Goal: Task Accomplishment & Management: Manage account settings

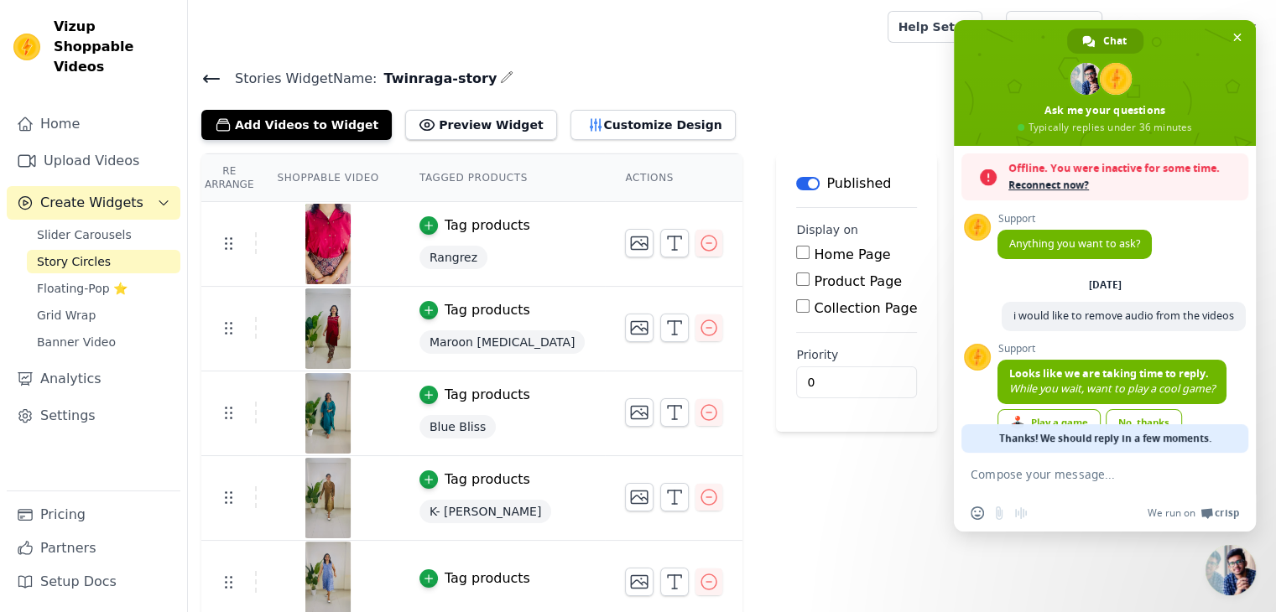
scroll to position [53, 0]
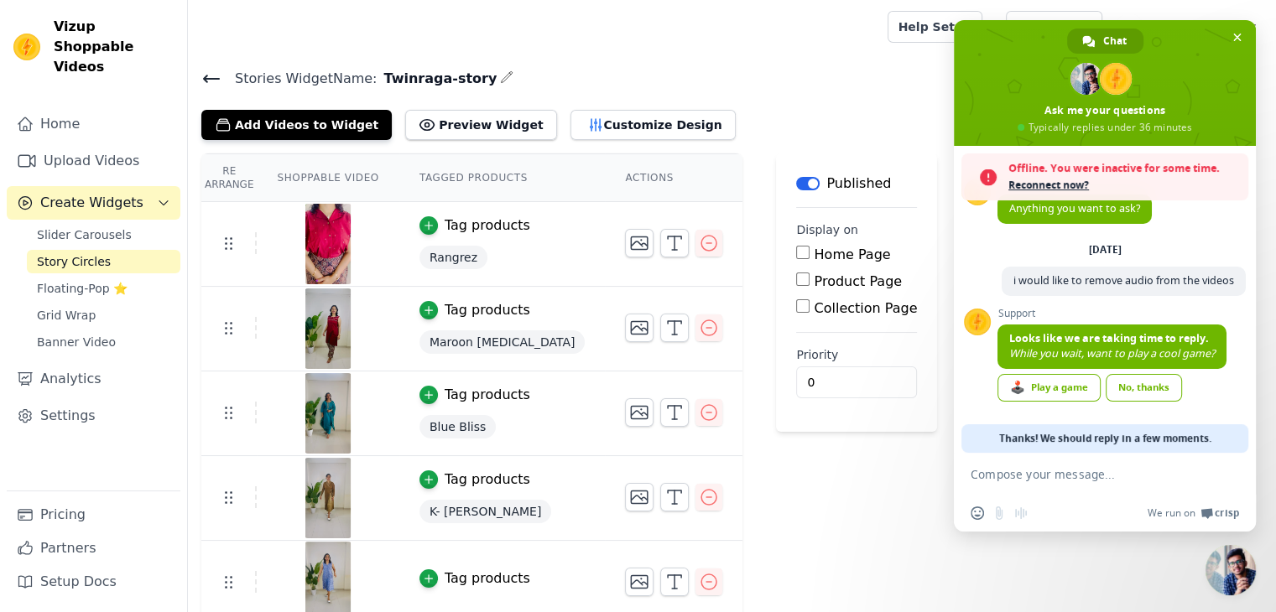
click at [1246, 578] on span "Close chat" at bounding box center [1230, 570] width 50 height 50
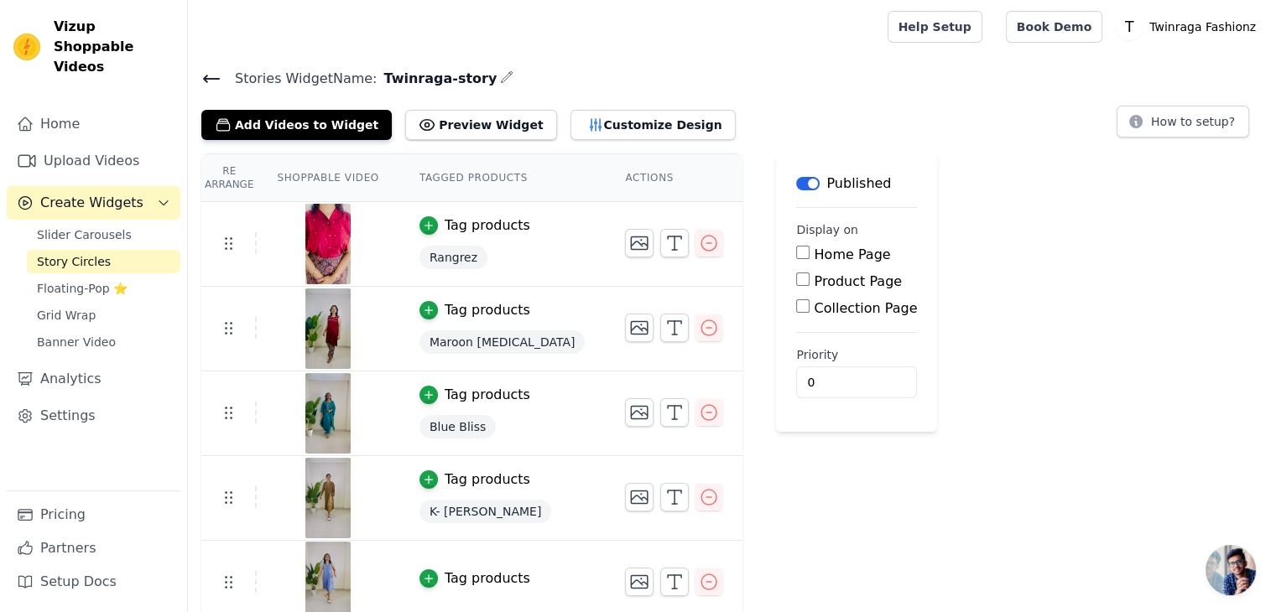
click at [1246, 578] on span "Open chat" at bounding box center [1230, 570] width 50 height 50
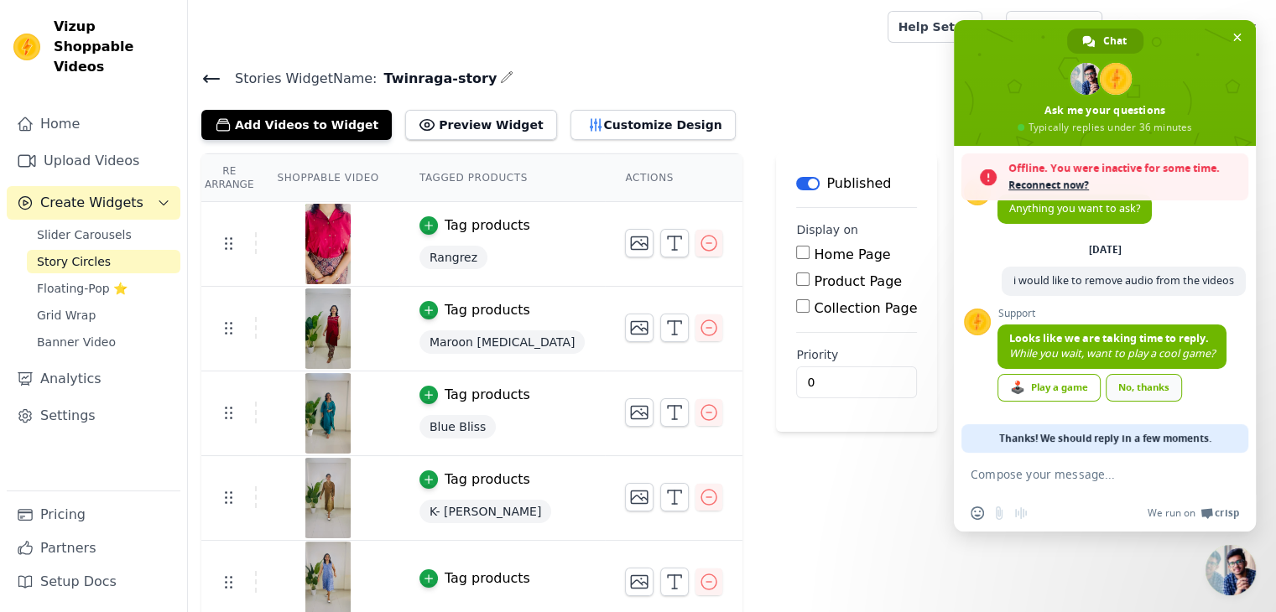
click at [1153, 386] on div "No, thanks" at bounding box center [1144, 388] width 76 height 28
click at [58, 409] on link "Settings" at bounding box center [94, 416] width 174 height 34
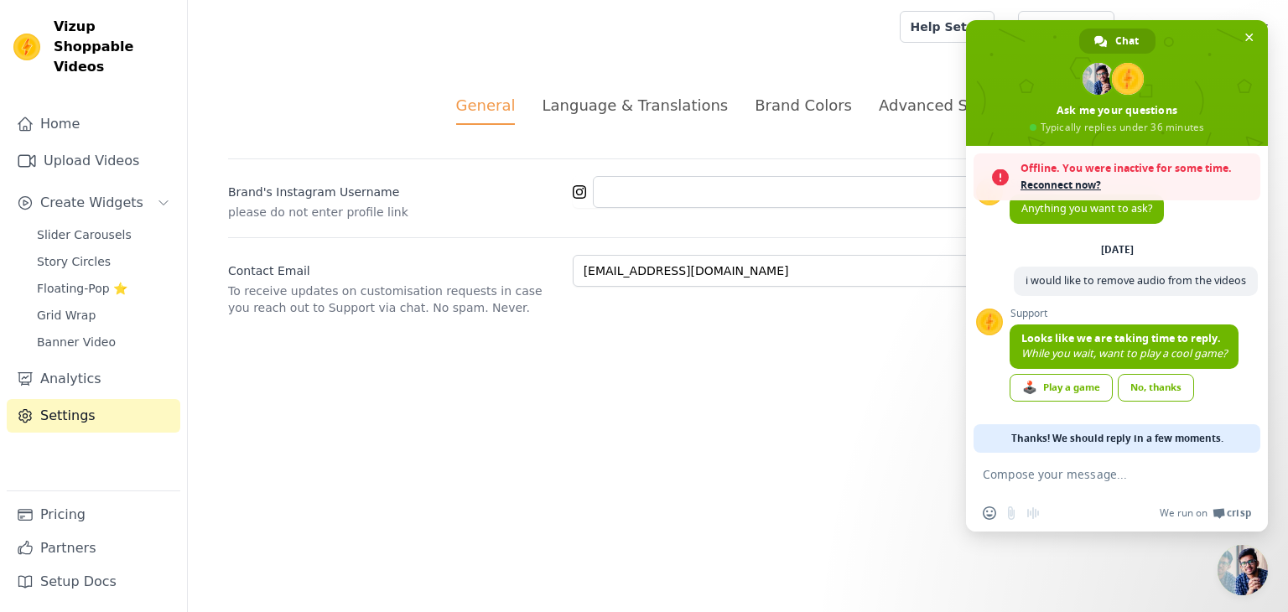
click at [703, 356] on html "Vizup Shoppable Videos Home Upload Videos Create Widgets Slider Carousels Story…" at bounding box center [644, 178] width 1288 height 356
click at [1256, 28] on span at bounding box center [1117, 83] width 302 height 126
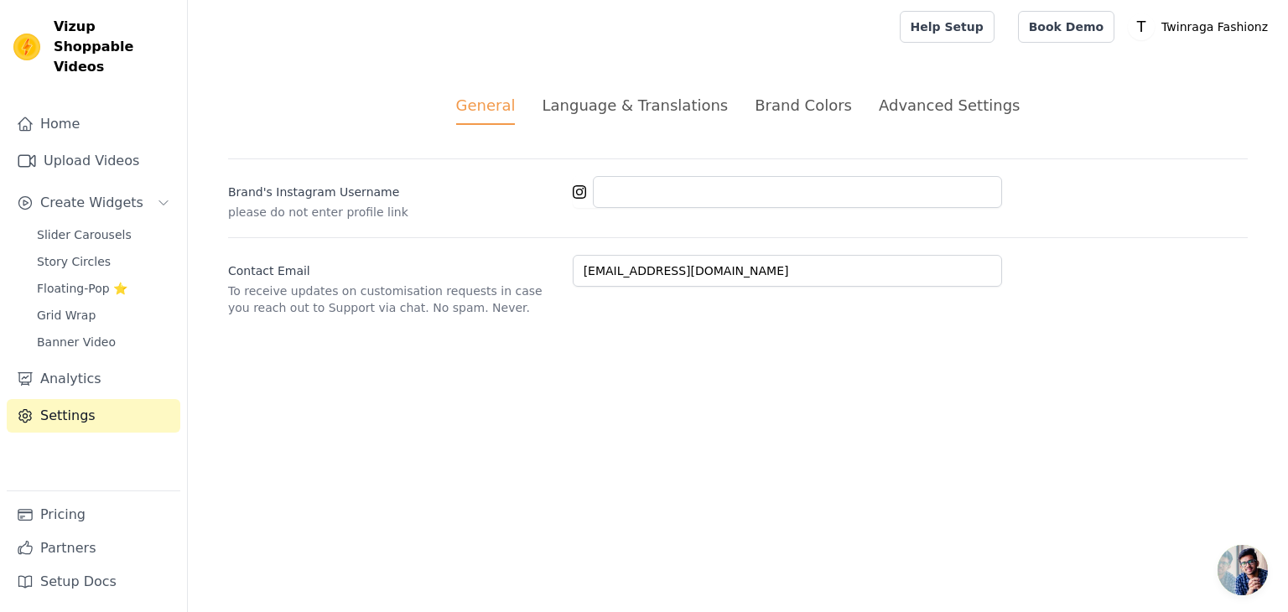
click at [922, 122] on li "Advanced Settings" at bounding box center [949, 109] width 141 height 31
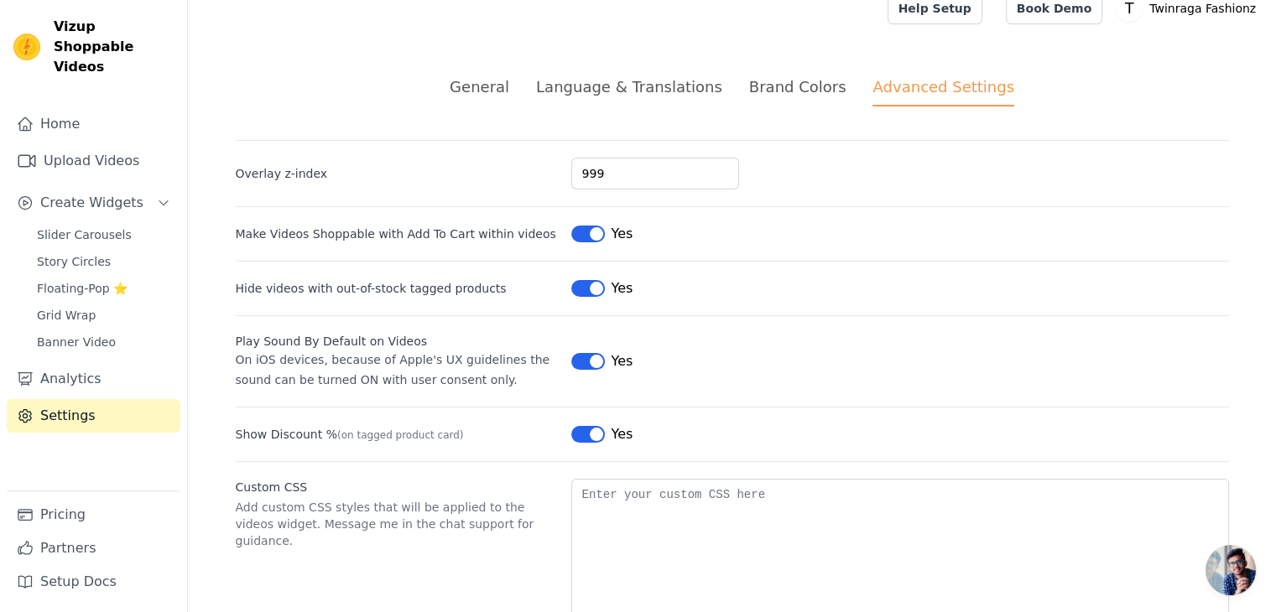
scroll to position [20, 0]
click at [591, 351] on button "Label" at bounding box center [588, 359] width 34 height 17
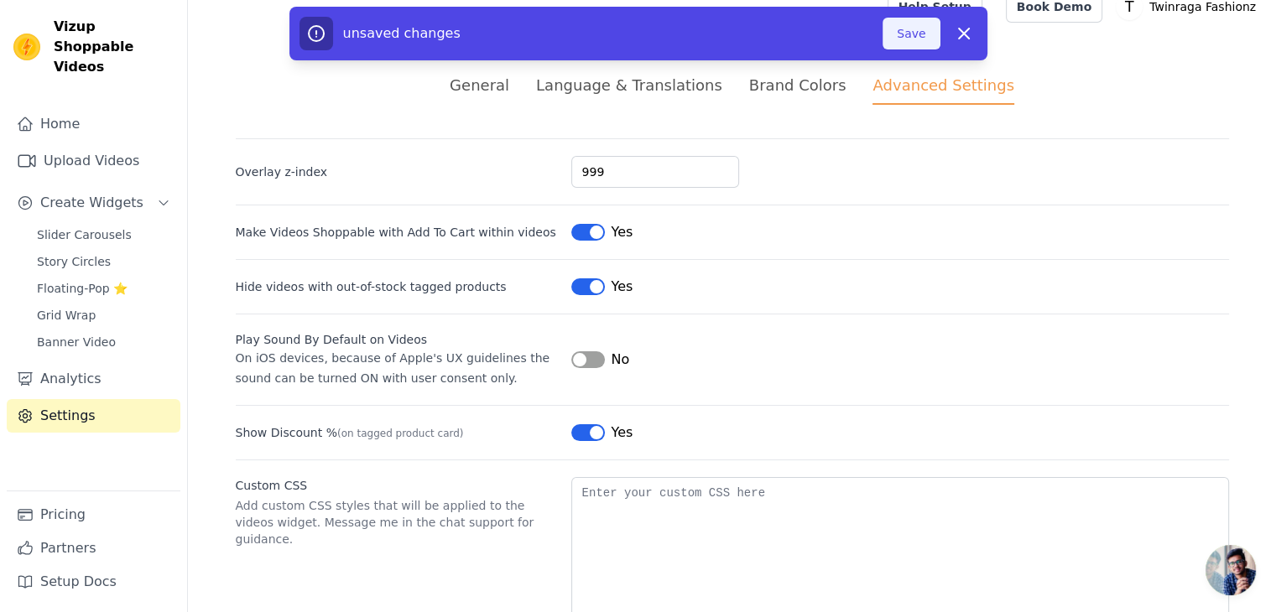
click at [913, 41] on button "Save" at bounding box center [910, 34] width 57 height 32
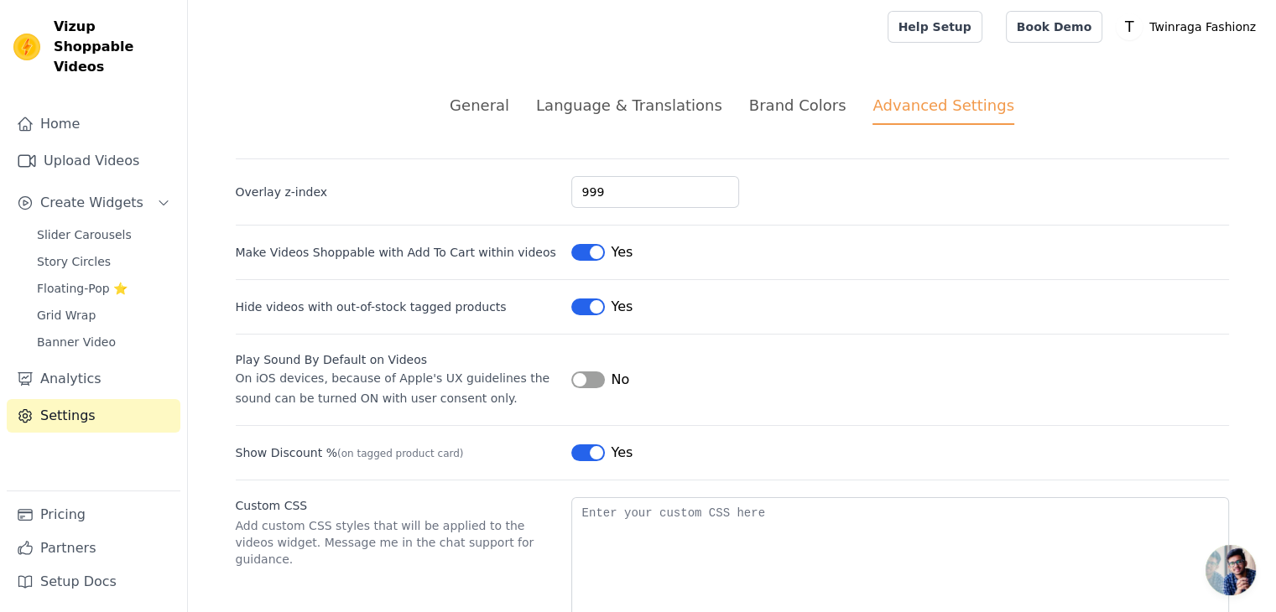
scroll to position [0, 0]
click at [785, 114] on div "Brand Colors" at bounding box center [797, 105] width 97 height 23
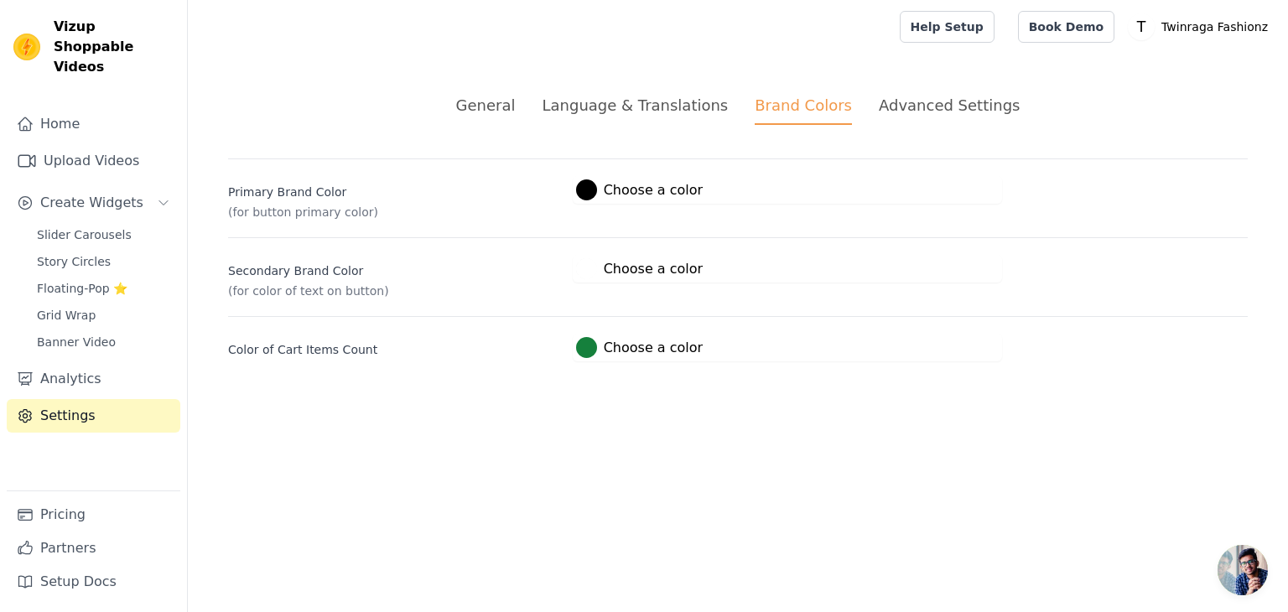
click at [654, 104] on div "Language & Translations" at bounding box center [635, 105] width 186 height 23
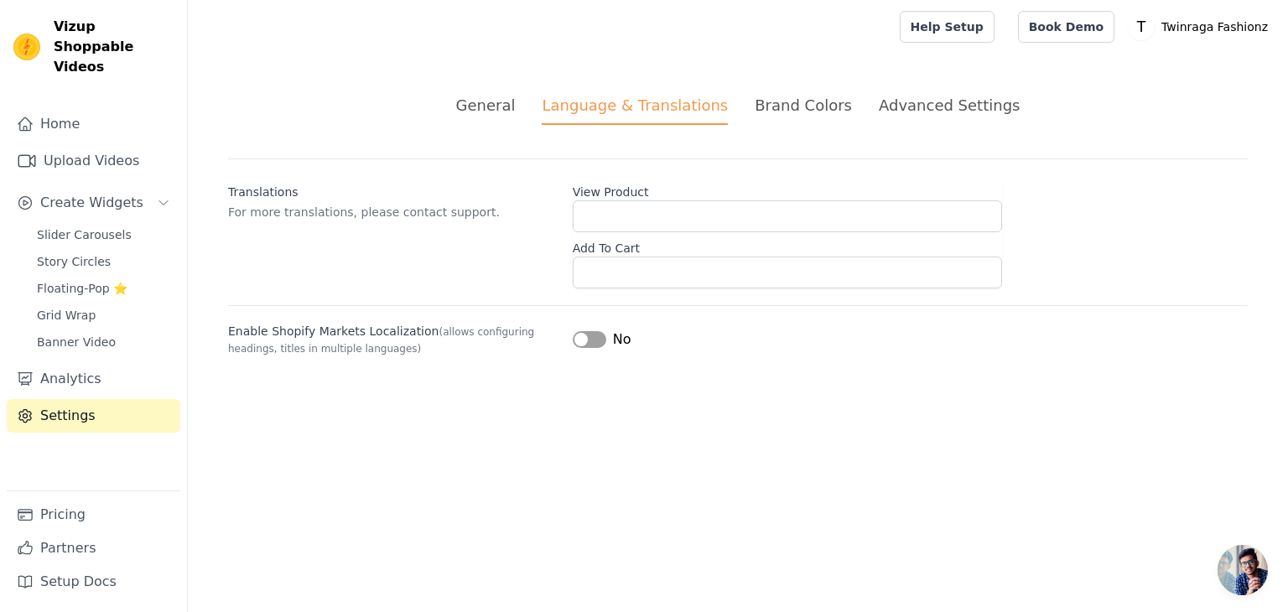
click at [496, 103] on div "General" at bounding box center [486, 105] width 60 height 23
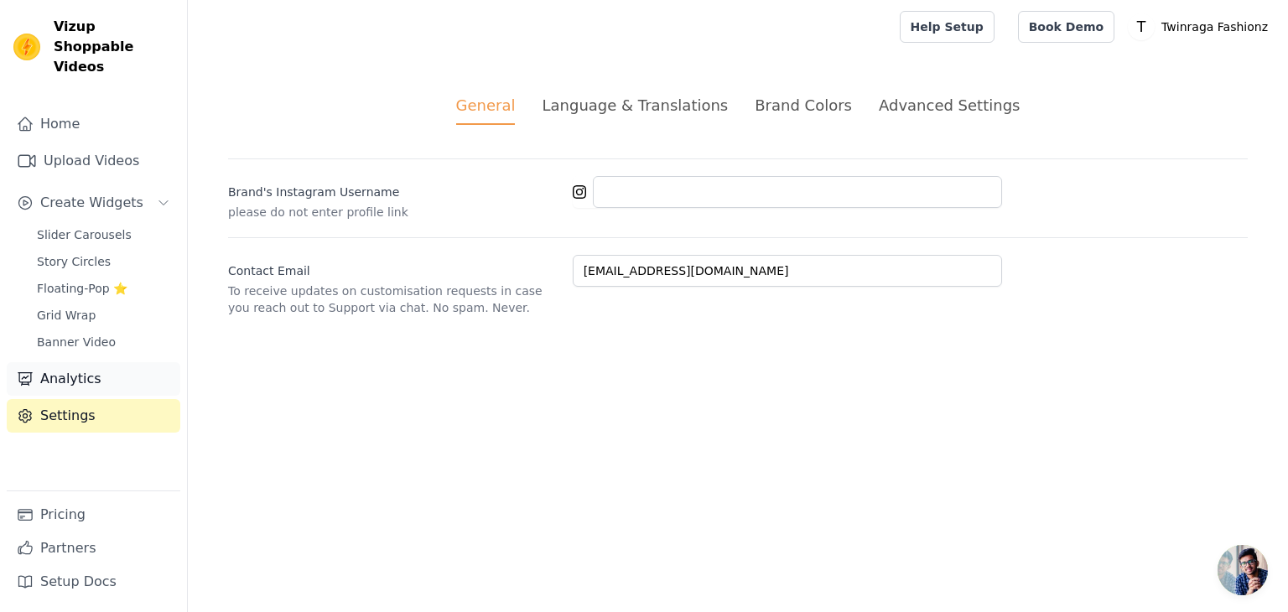
click at [55, 367] on link "Analytics" at bounding box center [94, 379] width 174 height 34
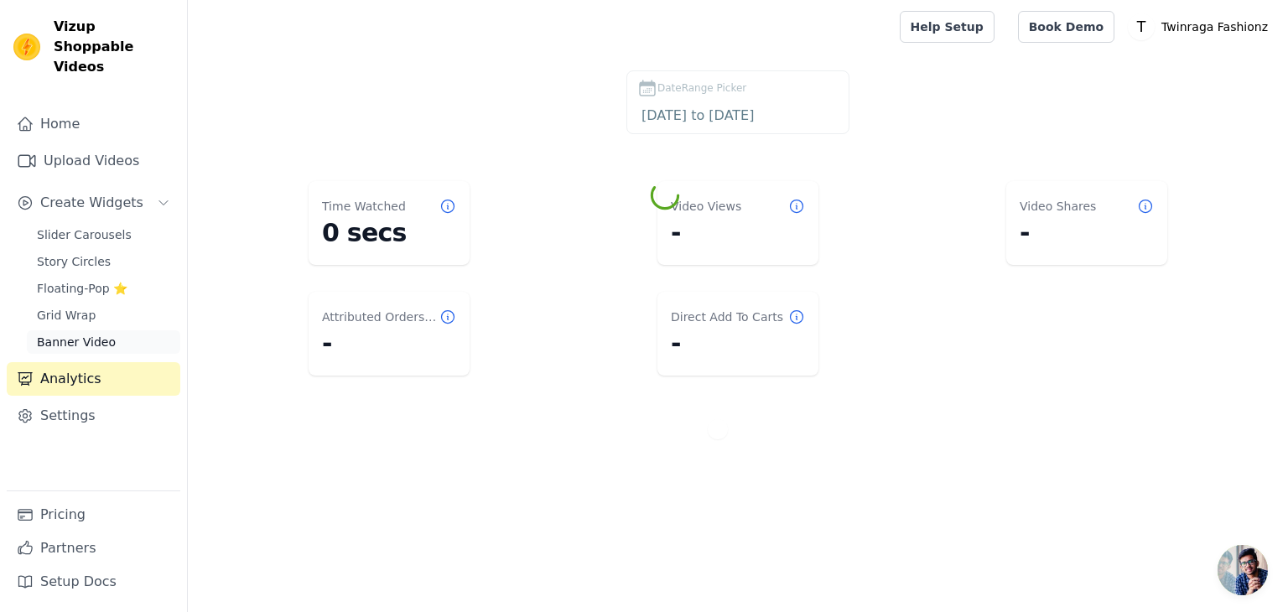
click at [88, 331] on link "Banner Video" at bounding box center [104, 341] width 154 height 23
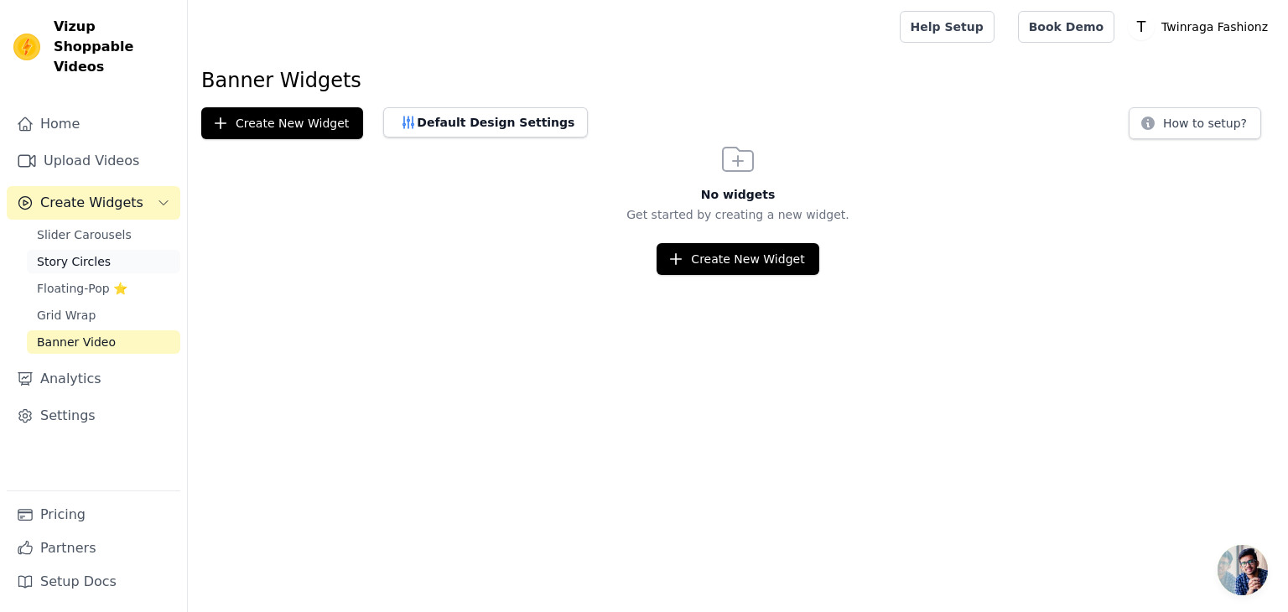
click at [63, 253] on span "Story Circles" at bounding box center [74, 261] width 74 height 17
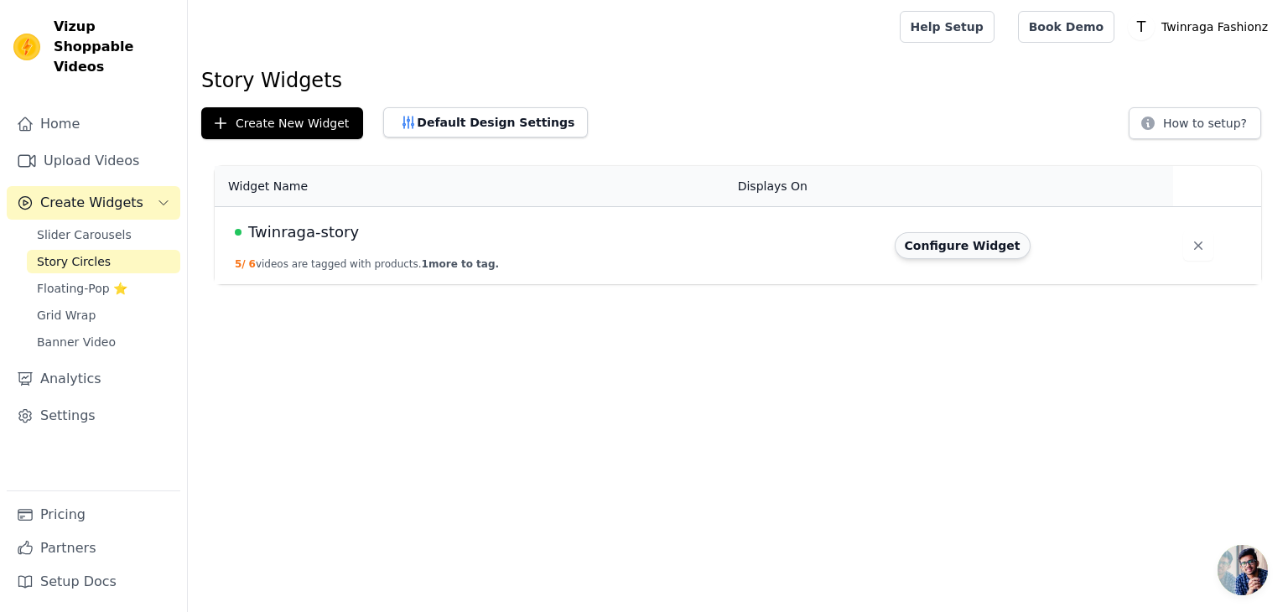
click at [972, 244] on button "Configure Widget" at bounding box center [963, 245] width 136 height 27
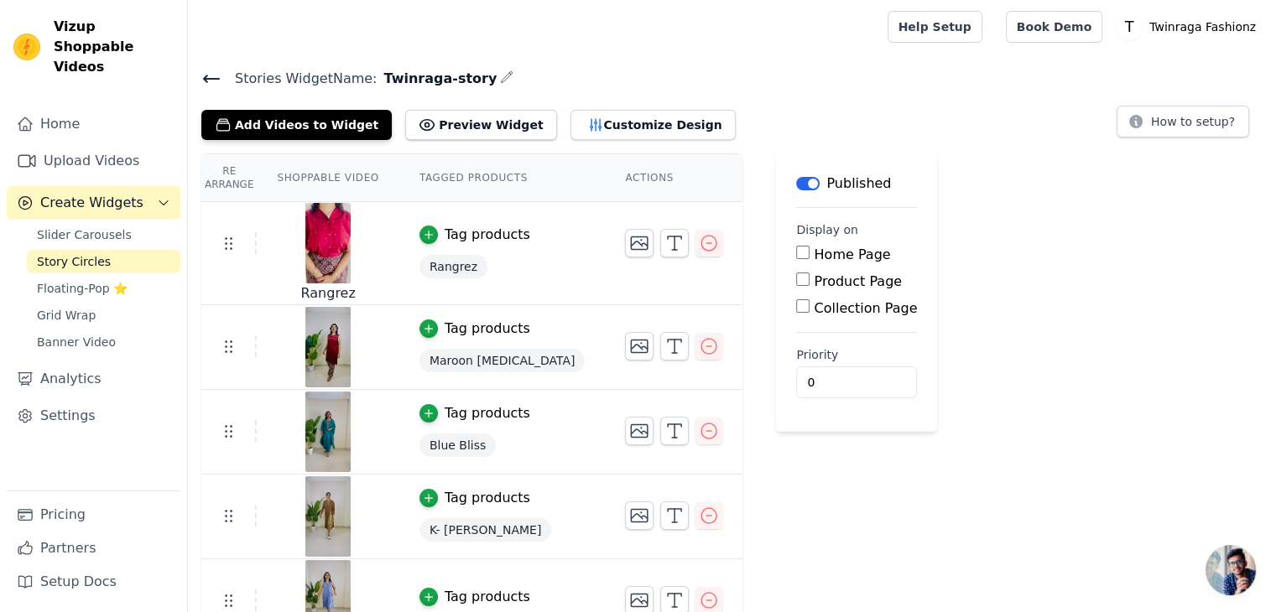
click at [329, 245] on img at bounding box center [327, 243] width 47 height 81
click at [599, 128] on button "Customize Design" at bounding box center [652, 125] width 165 height 30
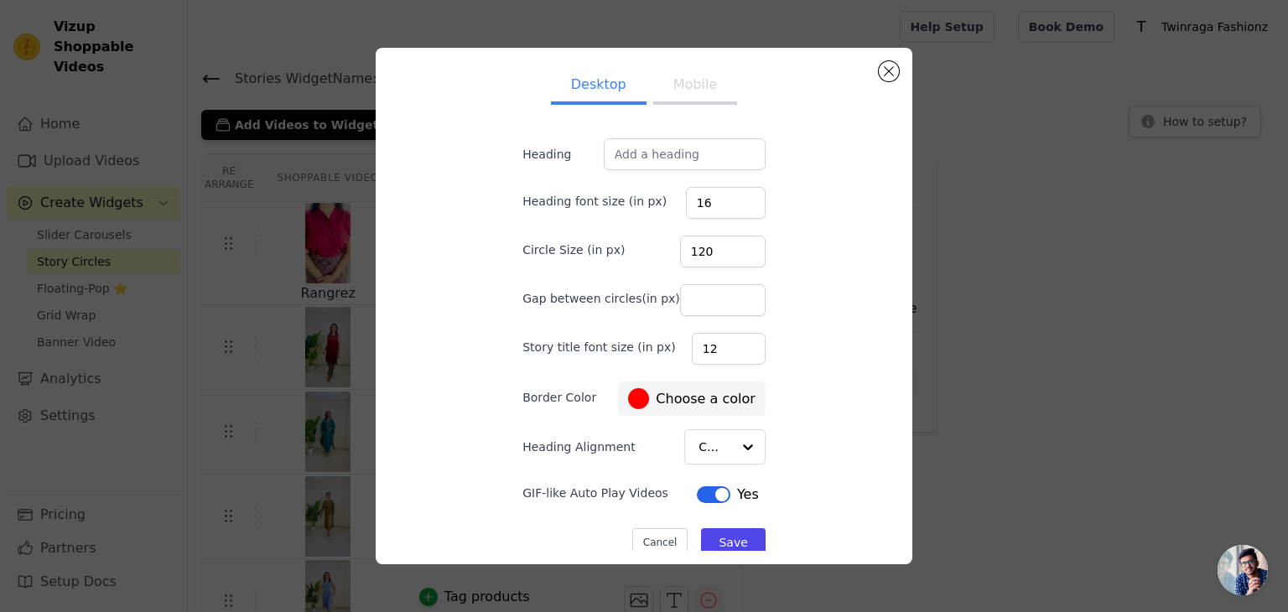
scroll to position [17, 0]
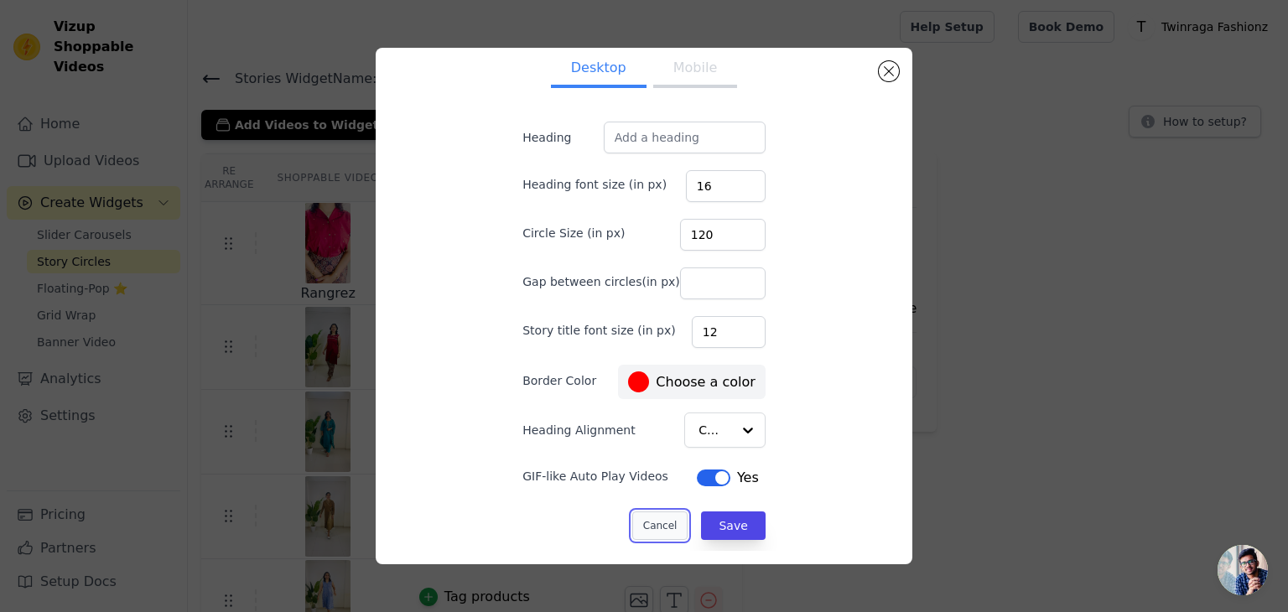
click at [653, 523] on button "Cancel" at bounding box center [660, 526] width 56 height 29
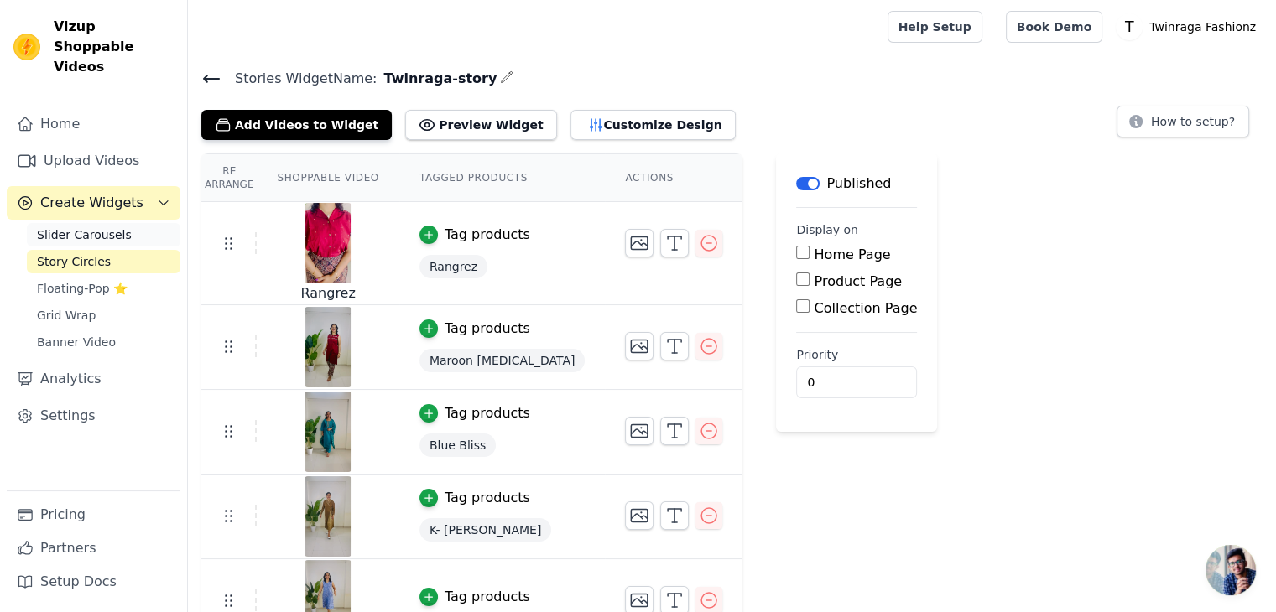
click at [55, 226] on span "Slider Carousels" at bounding box center [84, 234] width 95 height 17
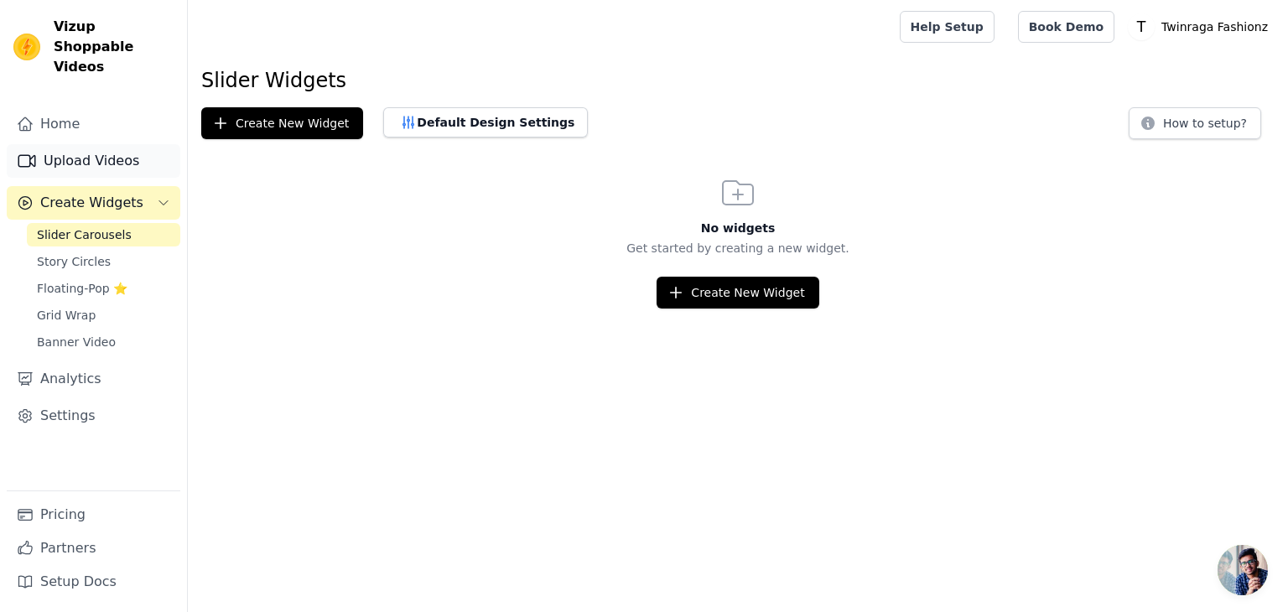
click at [66, 144] on link "Upload Videos" at bounding box center [94, 161] width 174 height 34
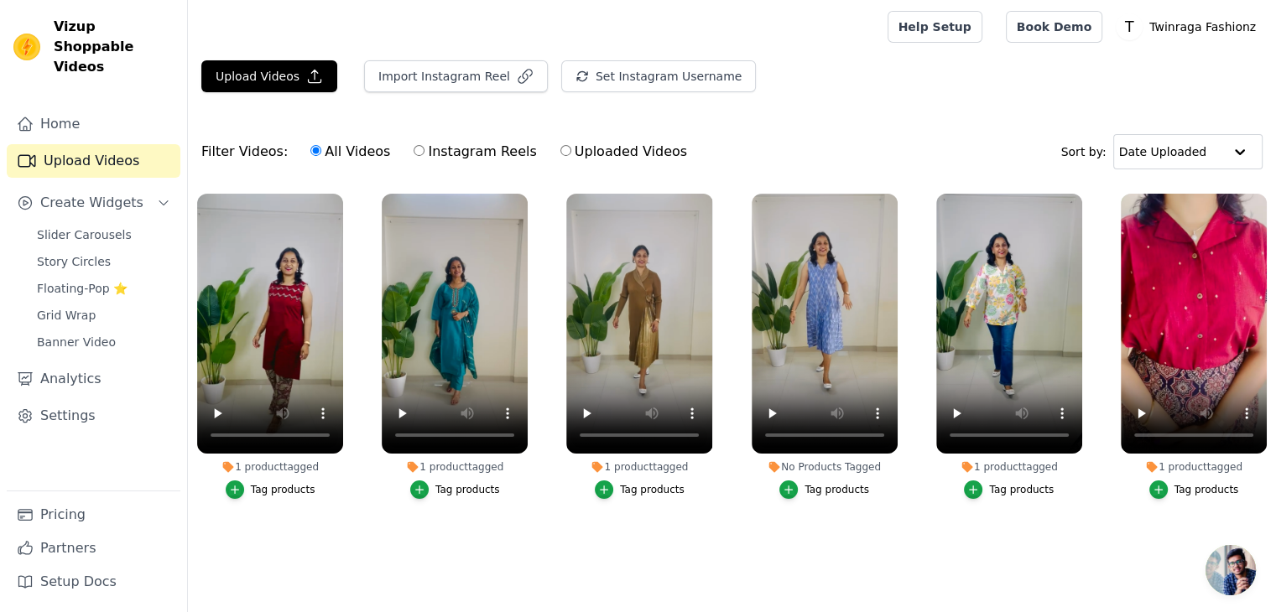
click at [1131, 523] on ul "1 product tagged Tag products 1 product tagged Tag products 1 product tagged Ta…" at bounding box center [732, 377] width 1088 height 384
click at [1211, 25] on p "Twinraga Fashionz" at bounding box center [1202, 27] width 120 height 30
click at [1149, 69] on link "Settings" at bounding box center [1181, 70] width 161 height 30
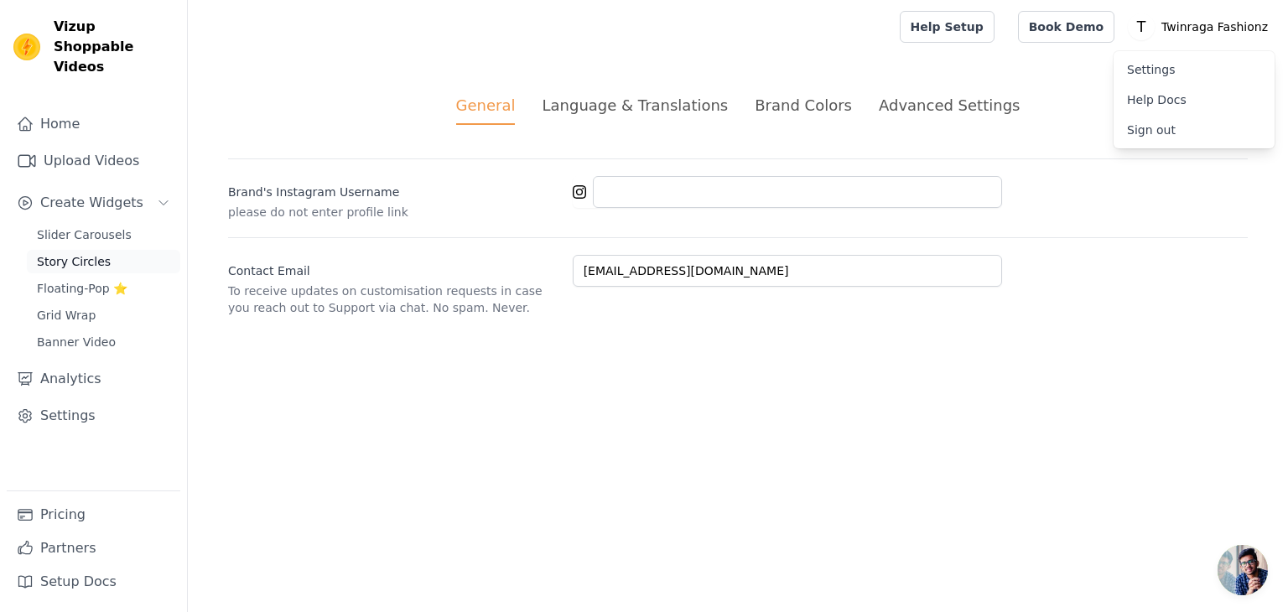
click at [81, 253] on span "Story Circles" at bounding box center [74, 261] width 74 height 17
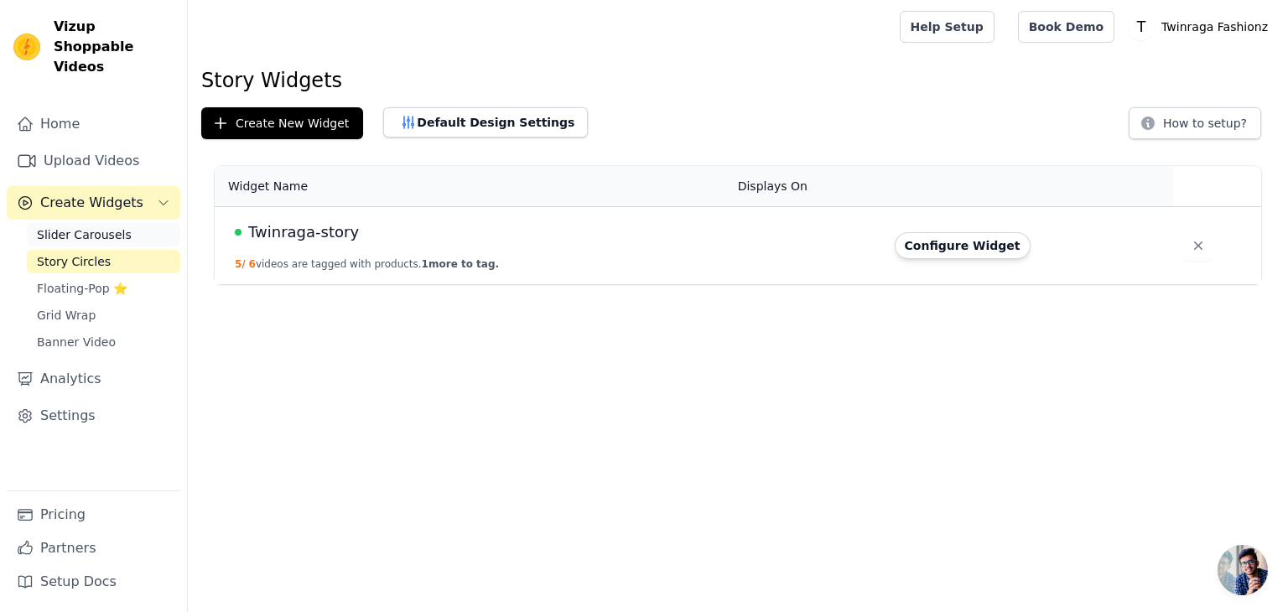
click at [81, 226] on span "Slider Carousels" at bounding box center [84, 234] width 95 height 17
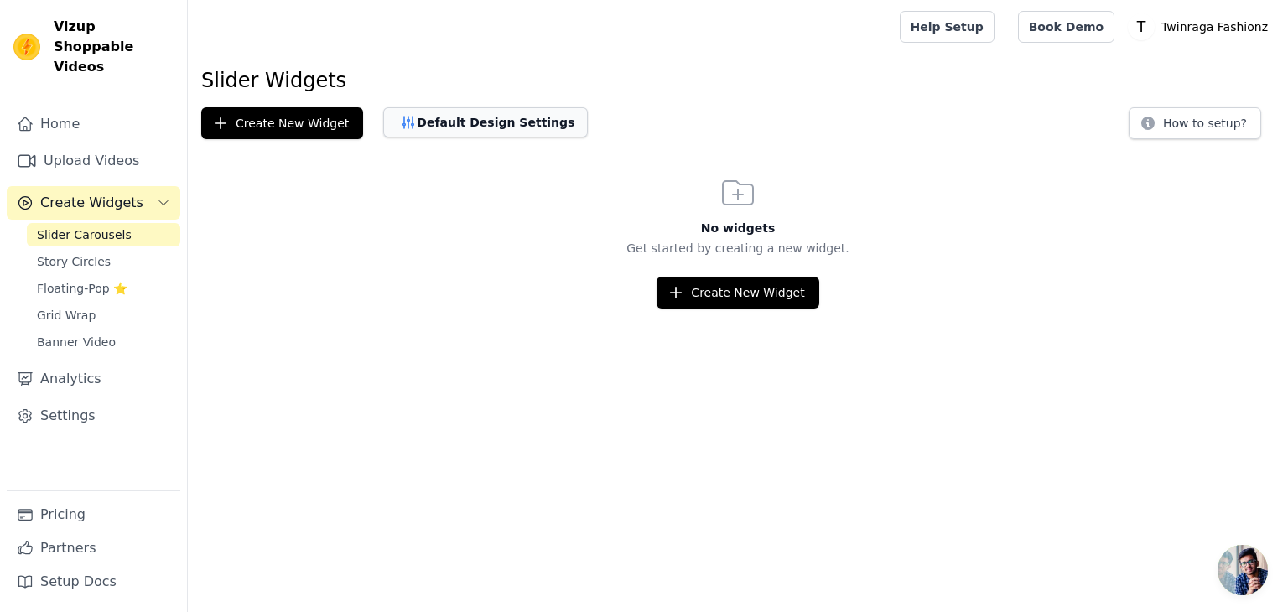
click at [466, 128] on button "Default Design Settings" at bounding box center [485, 122] width 205 height 30
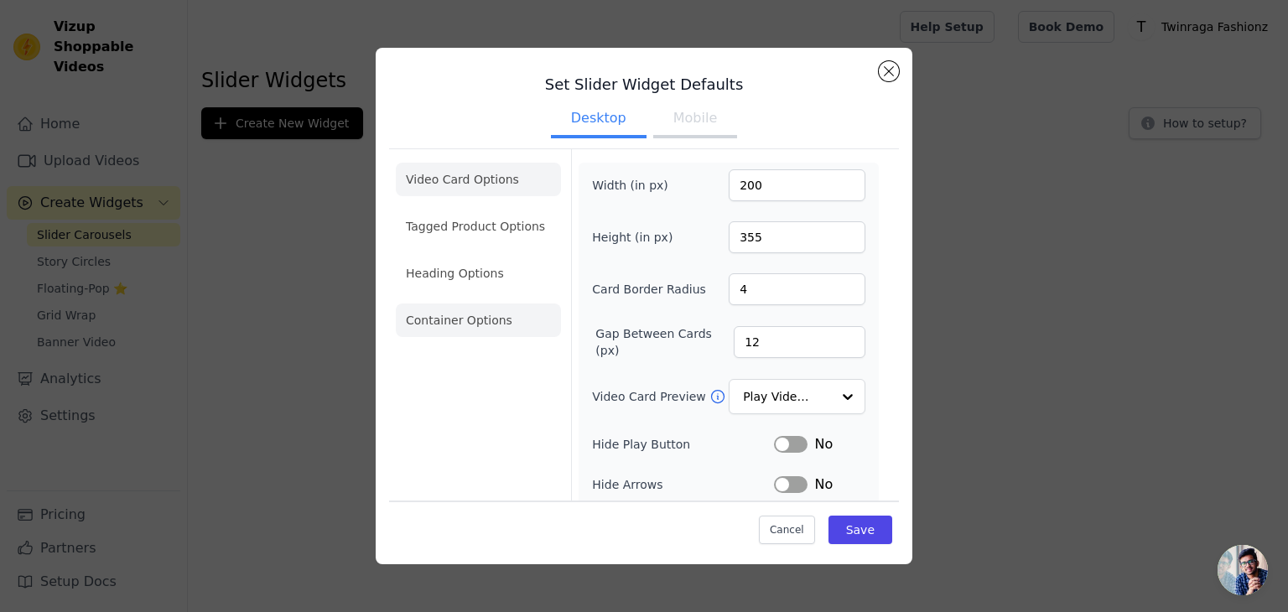
click at [466, 323] on li "Container Options" at bounding box center [478, 321] width 165 height 34
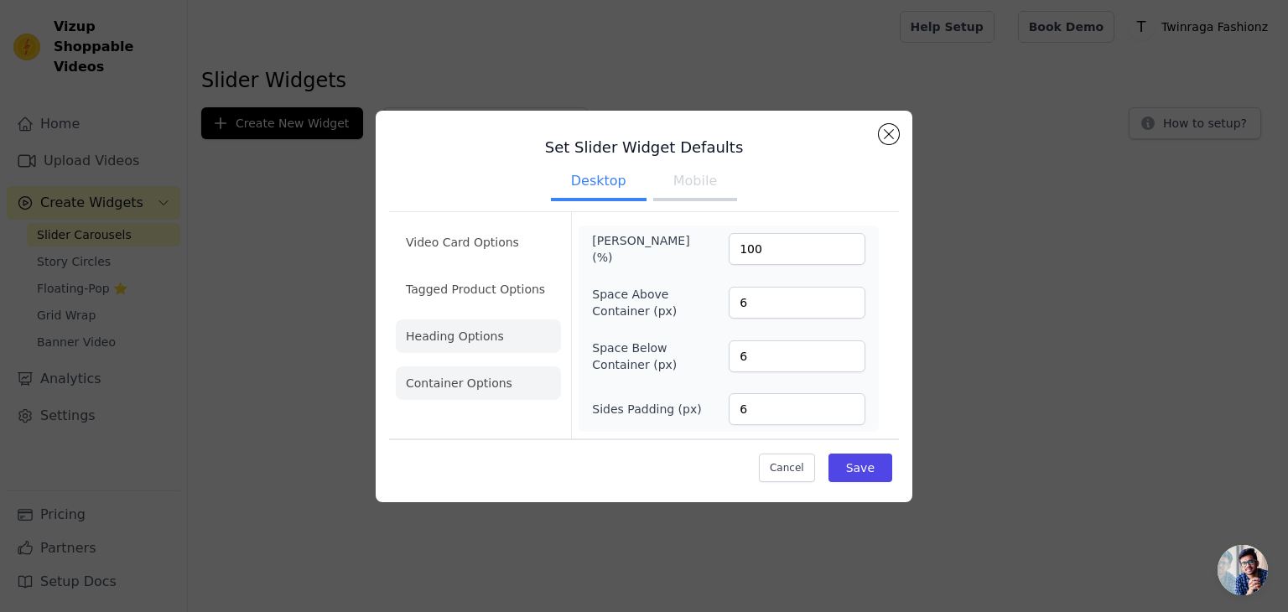
click at [450, 328] on li "Heading Options" at bounding box center [478, 337] width 165 height 34
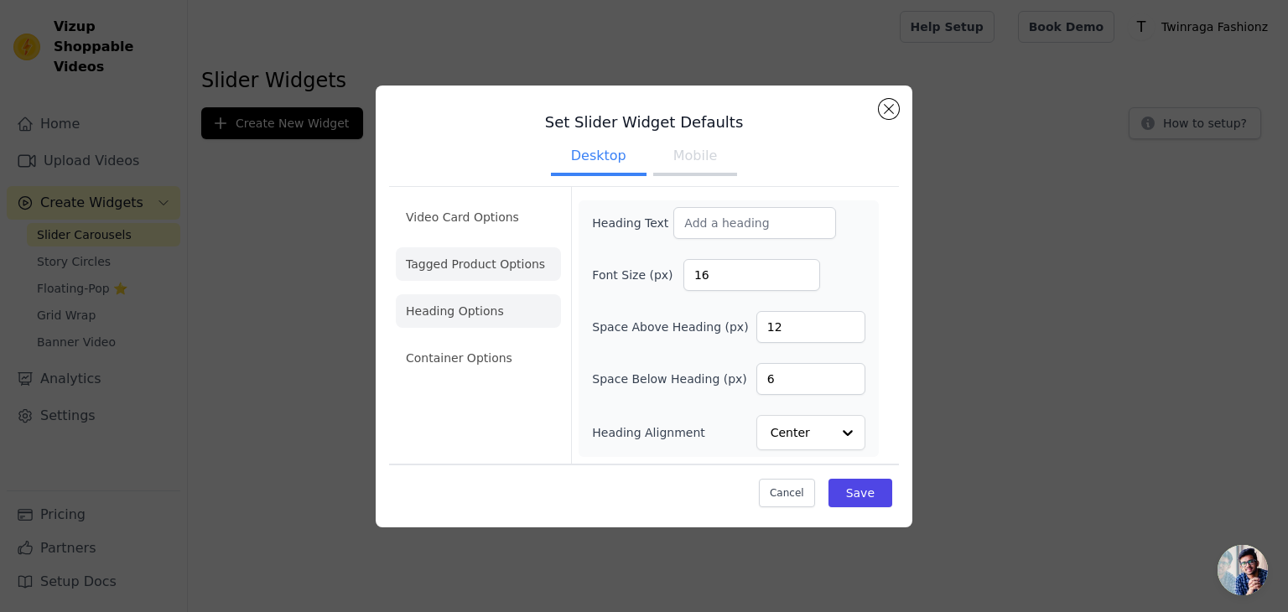
click at [476, 268] on li "Tagged Product Options" at bounding box center [478, 264] width 165 height 34
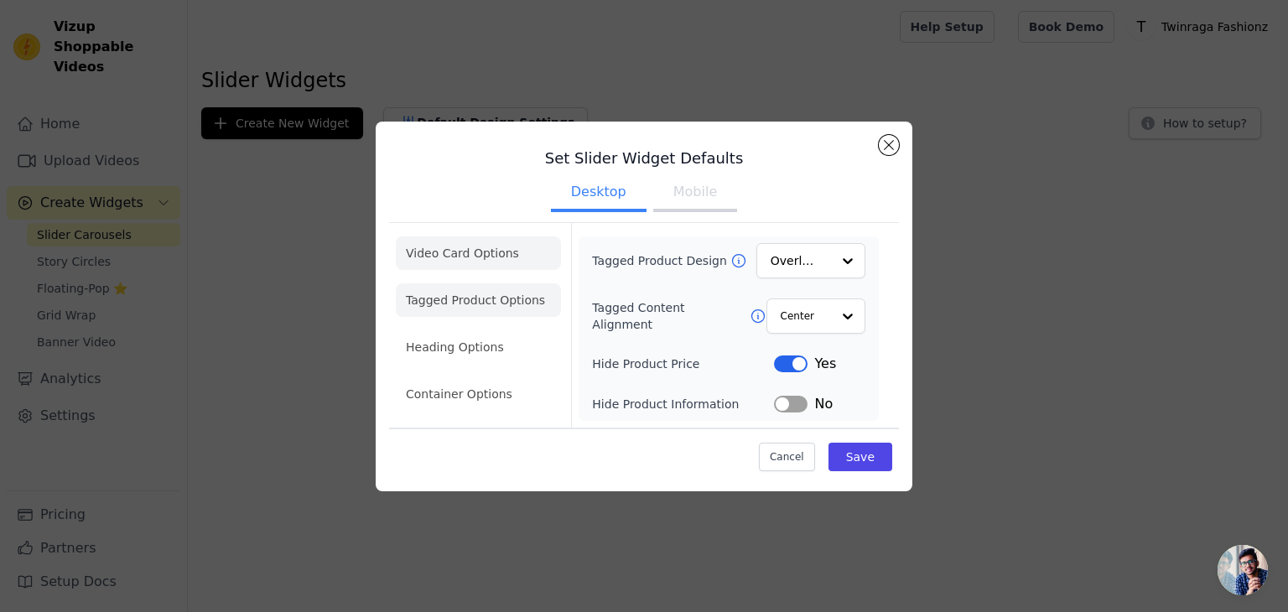
click at [488, 247] on li "Video Card Options" at bounding box center [478, 254] width 165 height 34
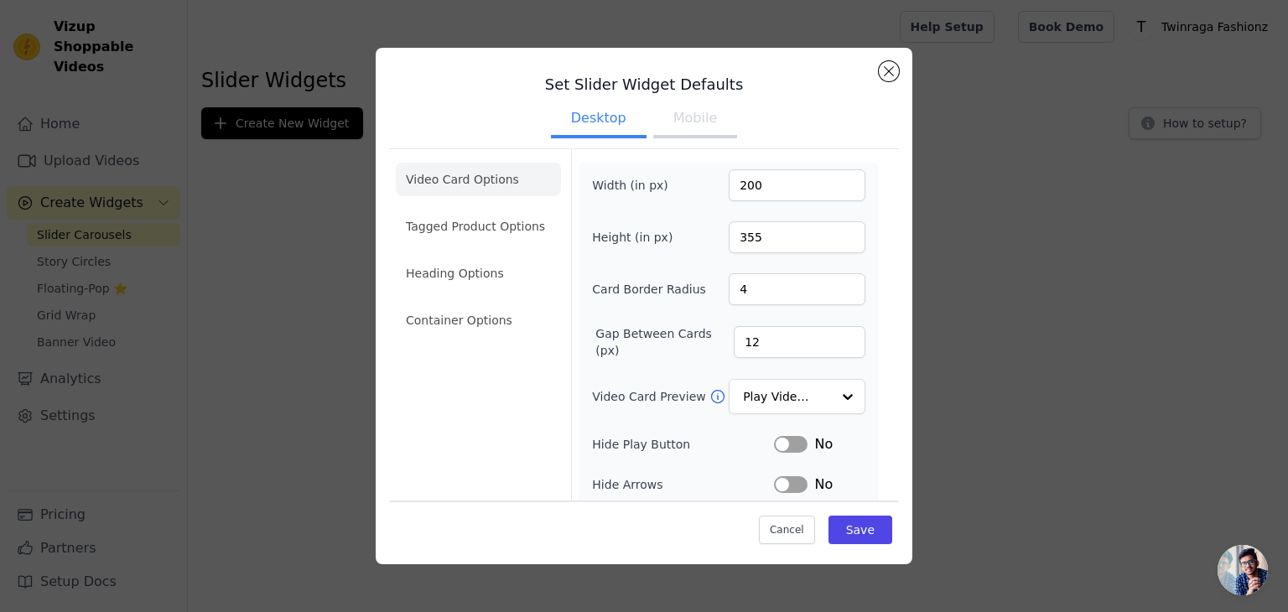
scroll to position [164, 0]
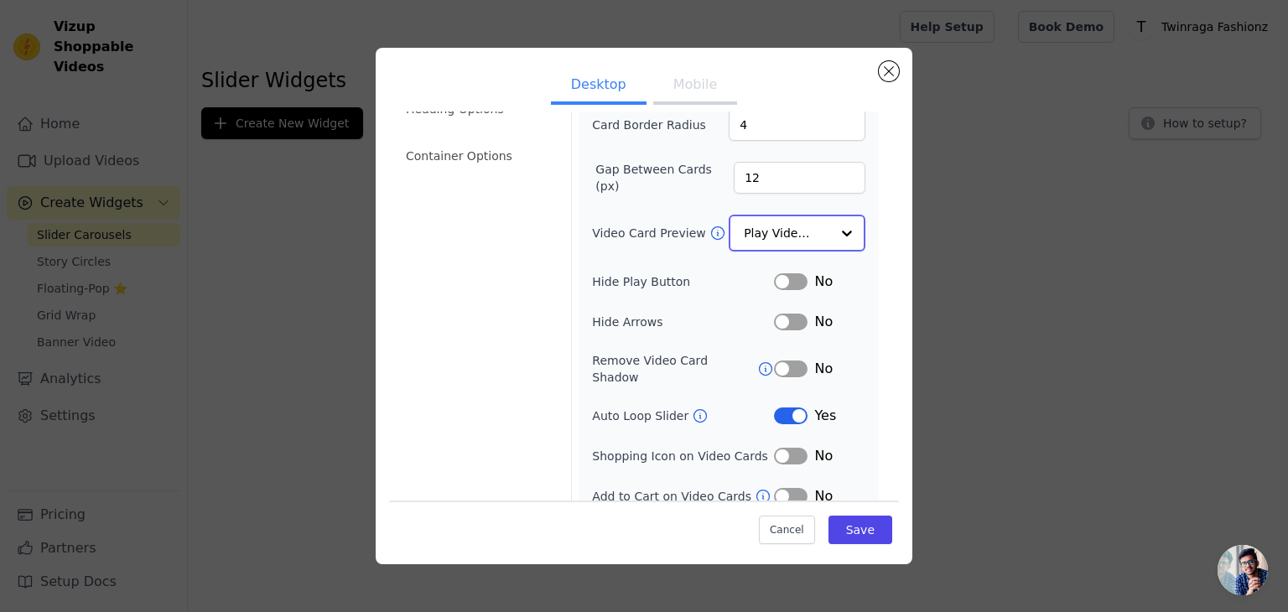
click at [775, 237] on input "Video Card Preview" at bounding box center [787, 233] width 86 height 34
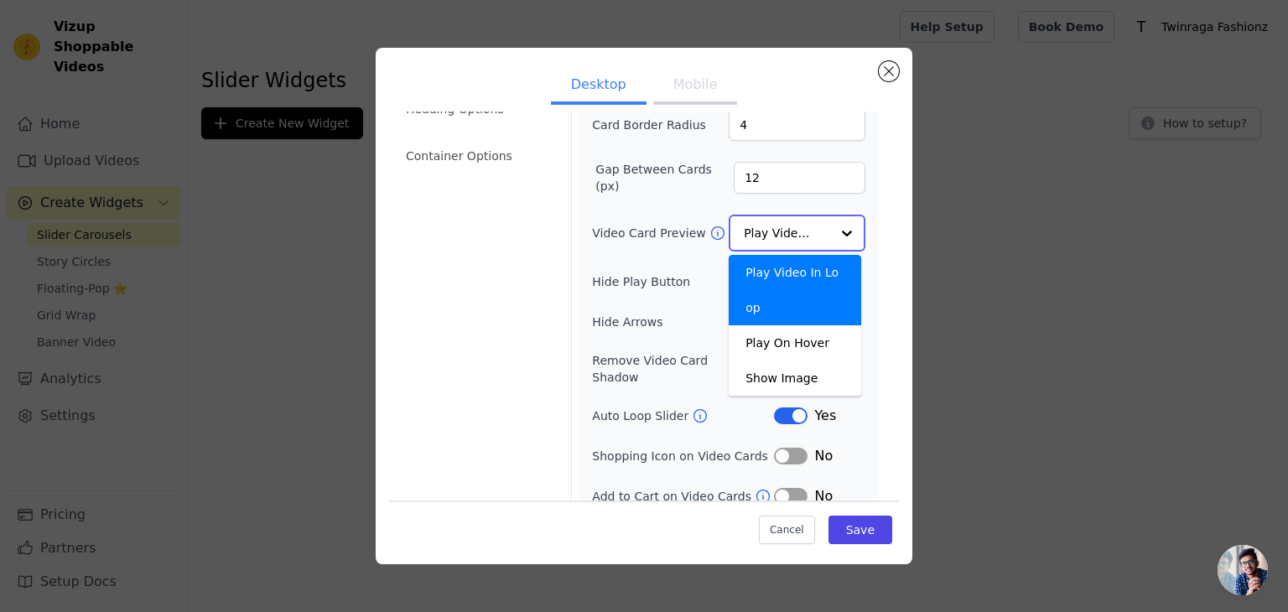
click at [775, 237] on input "Video Card Preview" at bounding box center [787, 233] width 86 height 34
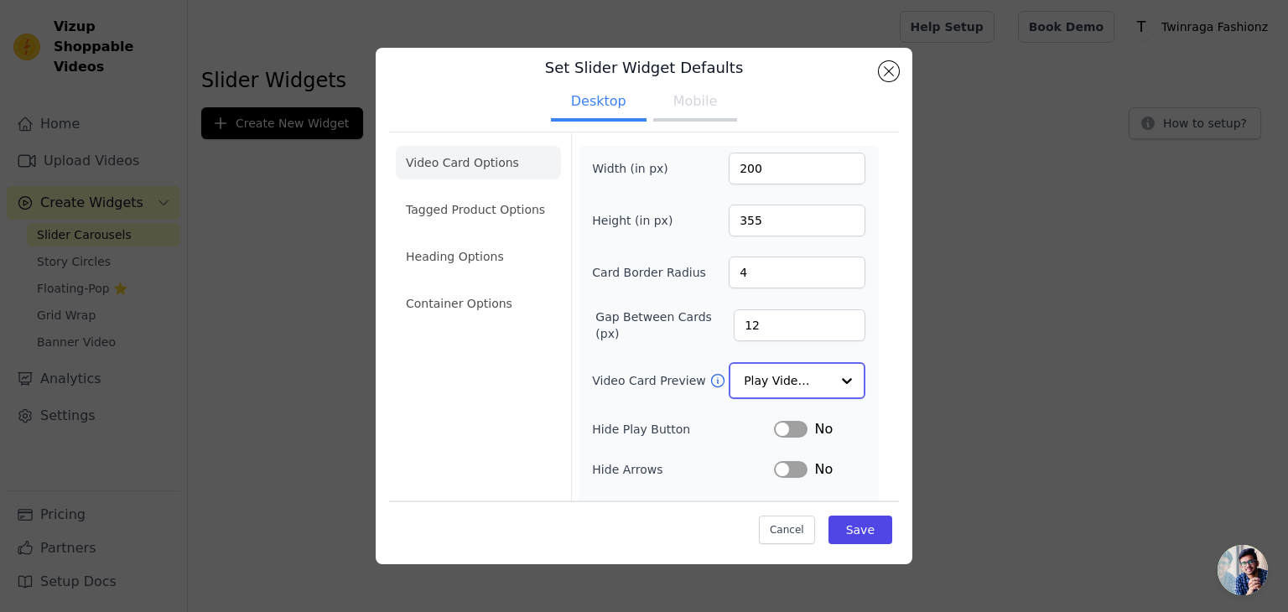
scroll to position [0, 0]
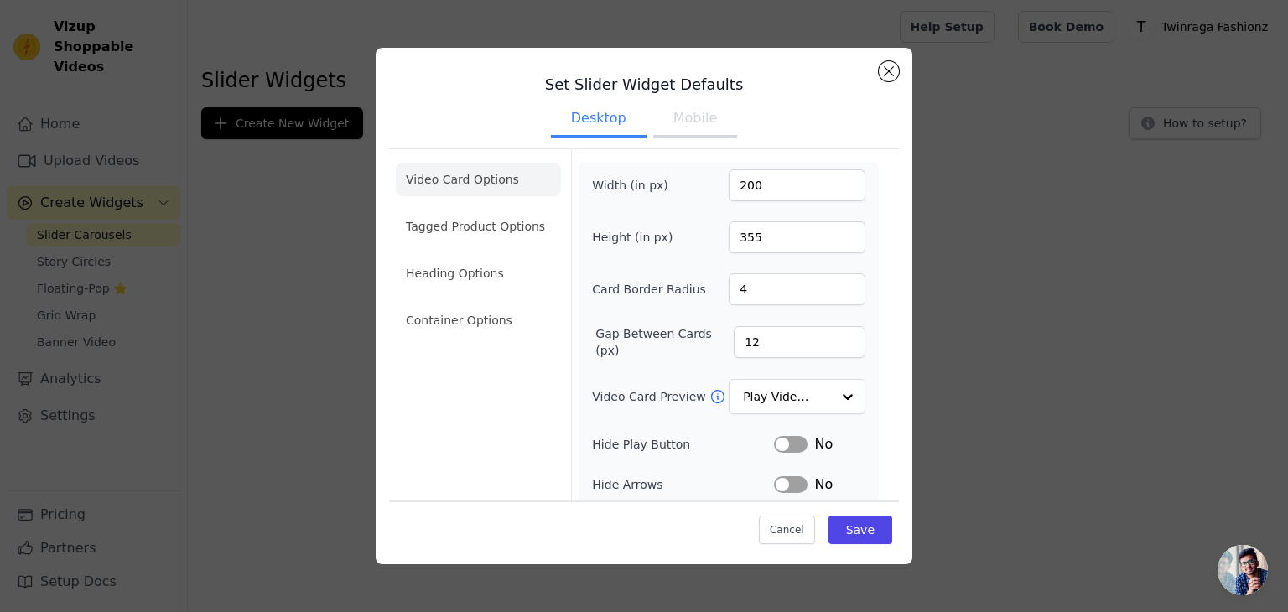
click at [879, 76] on h3 "Set Slider Widget Defaults" at bounding box center [644, 85] width 510 height 20
click at [880, 76] on div "Set Slider Widget Defaults Desktop Mobile Video Card Options Tagged Product Opt…" at bounding box center [644, 306] width 537 height 517
click at [70, 249] on div "Set Slider Widget Defaults Desktop Mobile Video Card Options Tagged Product Opt…" at bounding box center [644, 306] width 1235 height 570
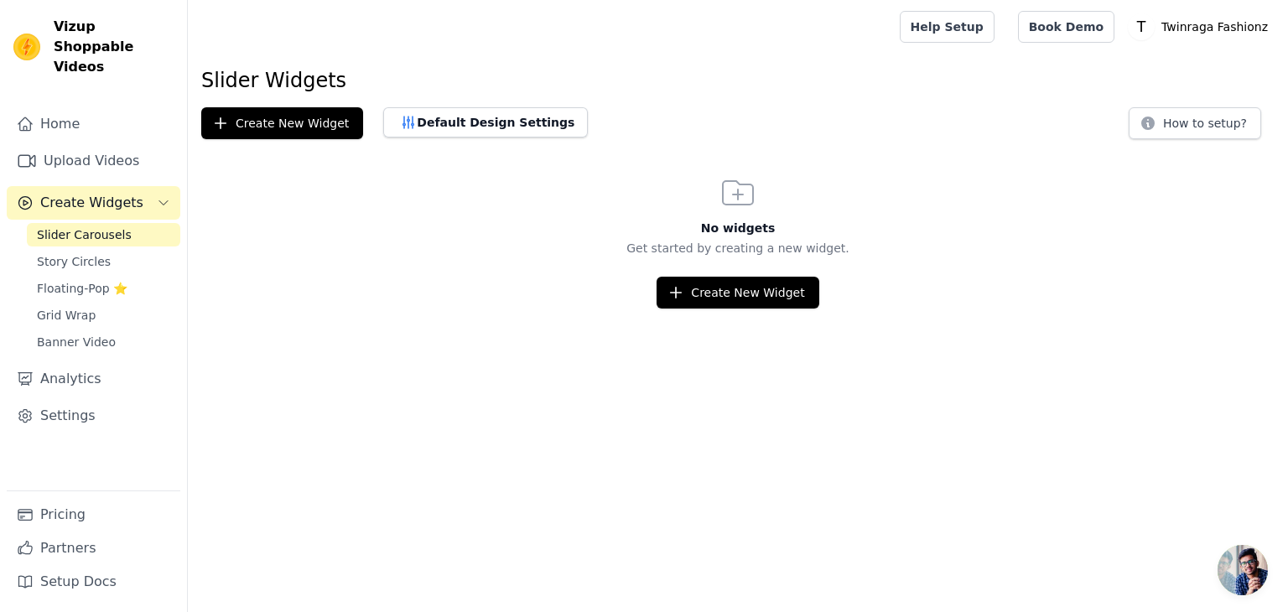
click at [70, 253] on span "Story Circles" at bounding box center [74, 261] width 74 height 17
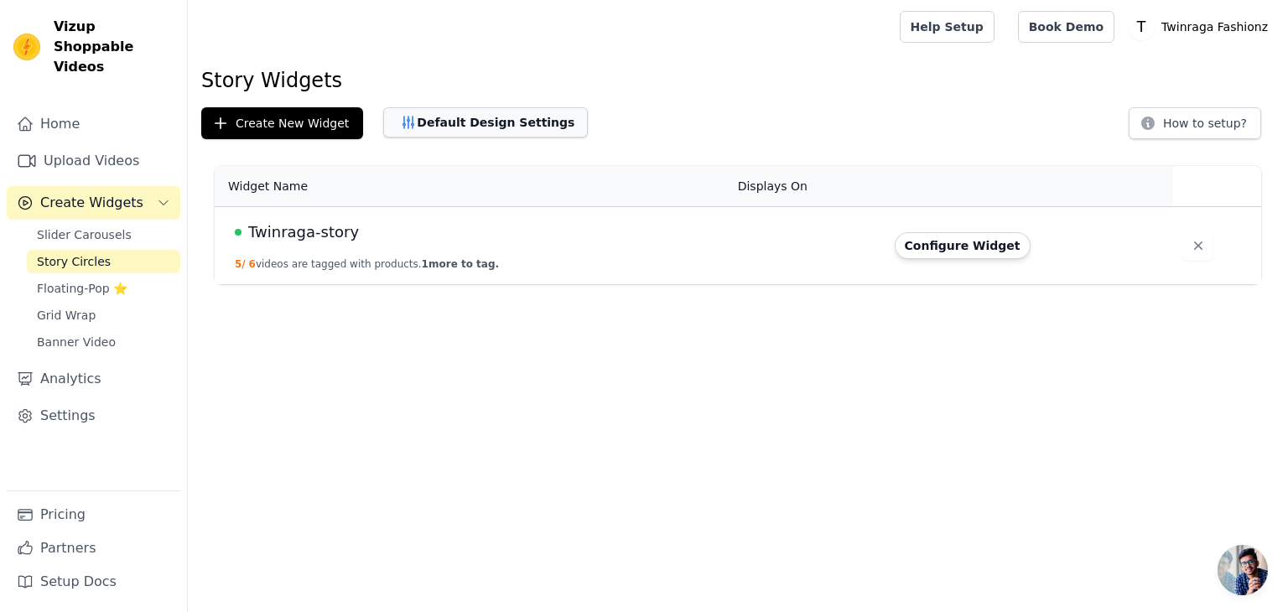
click at [481, 123] on button "Default Design Settings" at bounding box center [485, 122] width 205 height 30
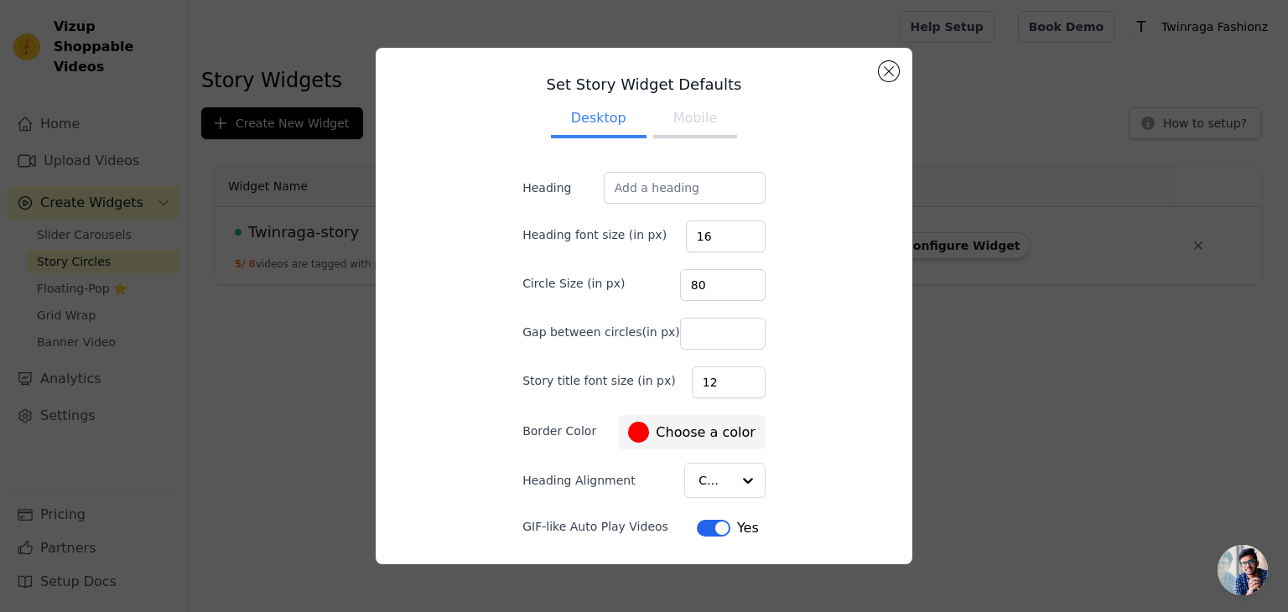
click at [679, 128] on button "Mobile" at bounding box center [695, 119] width 84 height 37
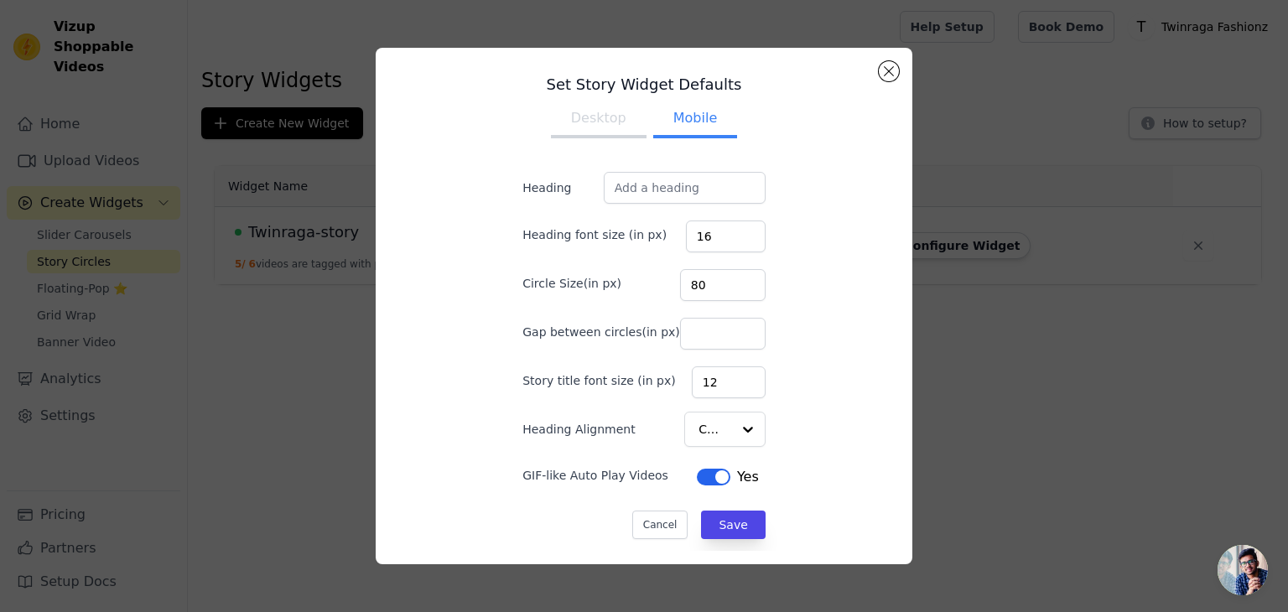
click at [627, 126] on button "Desktop" at bounding box center [599, 119] width 96 height 37
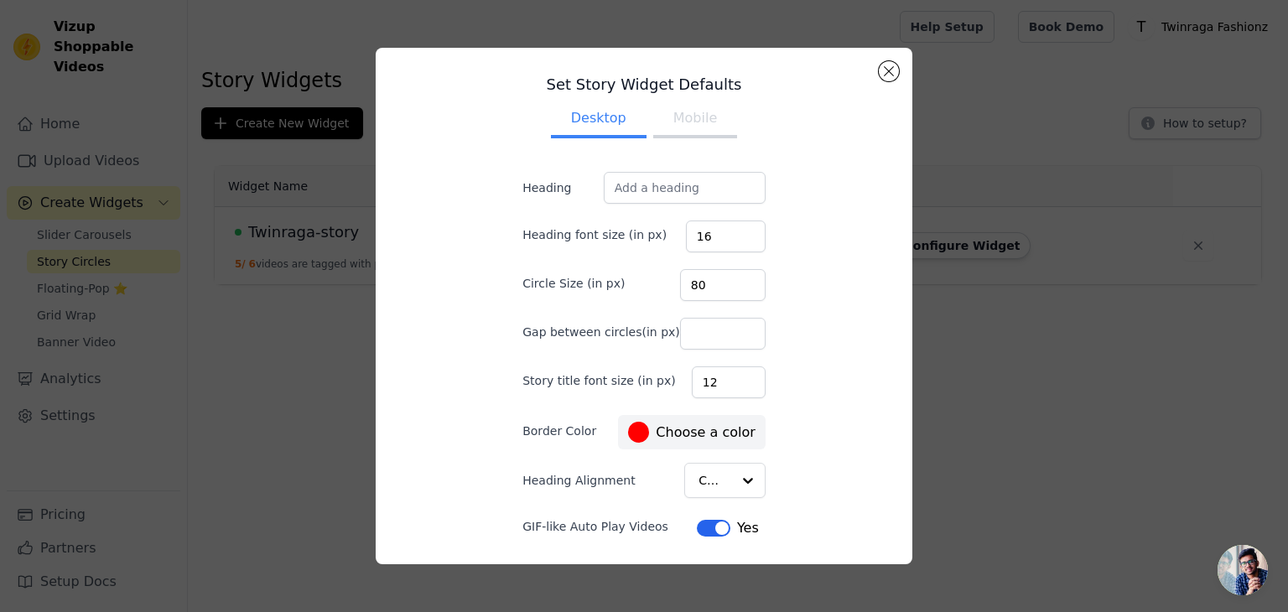
click at [878, 75] on div "Set Story Widget Defaults Desktop Mobile Heading Heading font size (in px) 16 C…" at bounding box center [644, 306] width 510 height 490
click at [887, 73] on button "Close modal" at bounding box center [889, 71] width 20 height 20
